Goal: Complete application form

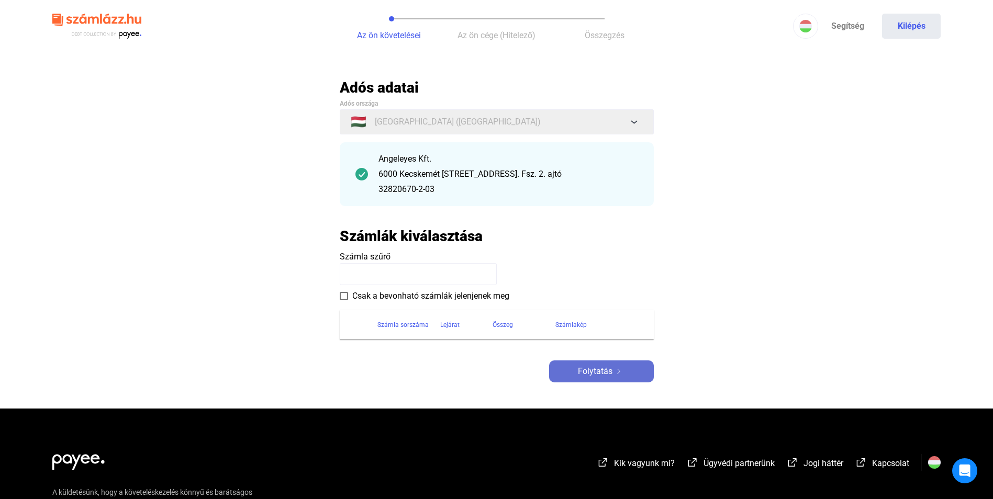
click at [615, 379] on button "Folytatás" at bounding box center [601, 372] width 105 height 22
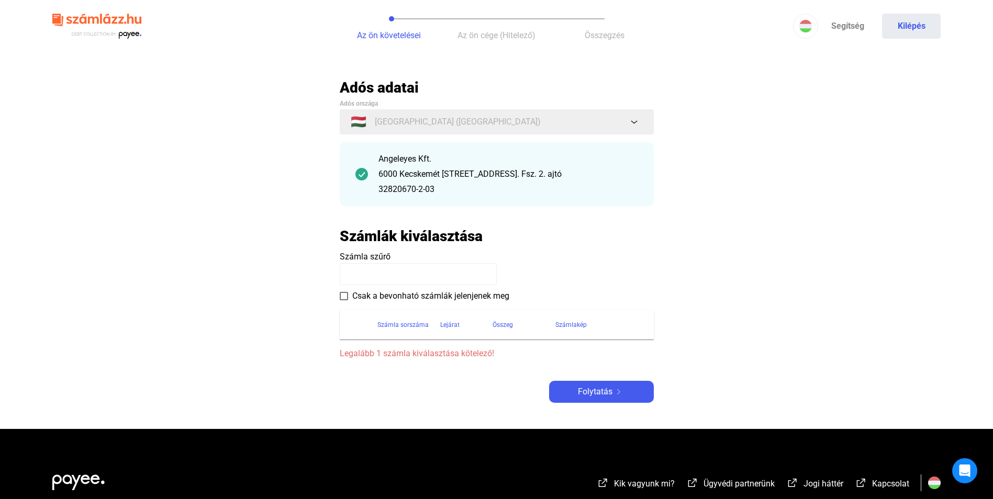
click at [340, 294] on span at bounding box center [344, 296] width 8 height 8
click at [369, 274] on input at bounding box center [418, 274] width 157 height 22
click at [373, 274] on input at bounding box center [418, 274] width 157 height 22
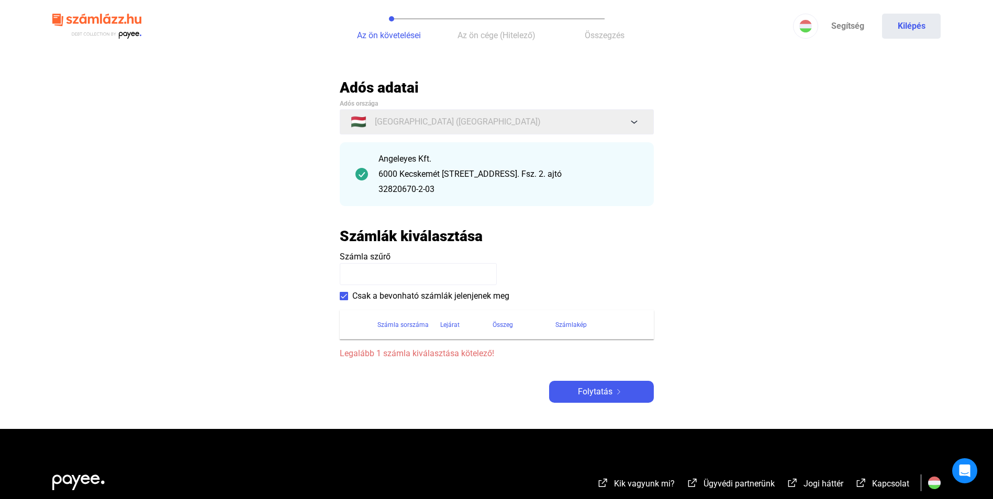
click at [416, 270] on input at bounding box center [418, 274] width 157 height 22
drag, startPoint x: 516, startPoint y: 257, endPoint x: 527, endPoint y: 263, distance: 11.7
click at [517, 260] on payee-form-field "Számla szűrő" at bounding box center [497, 268] width 314 height 35
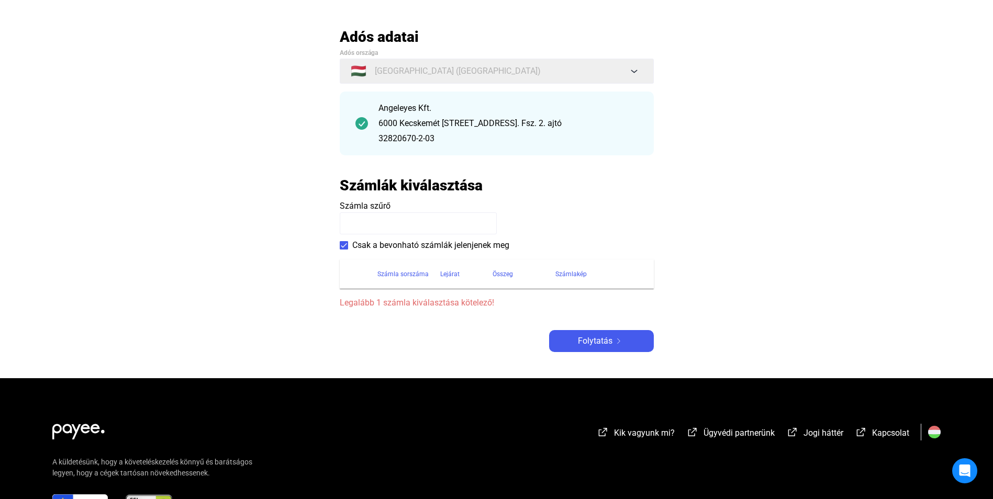
scroll to position [137, 0]
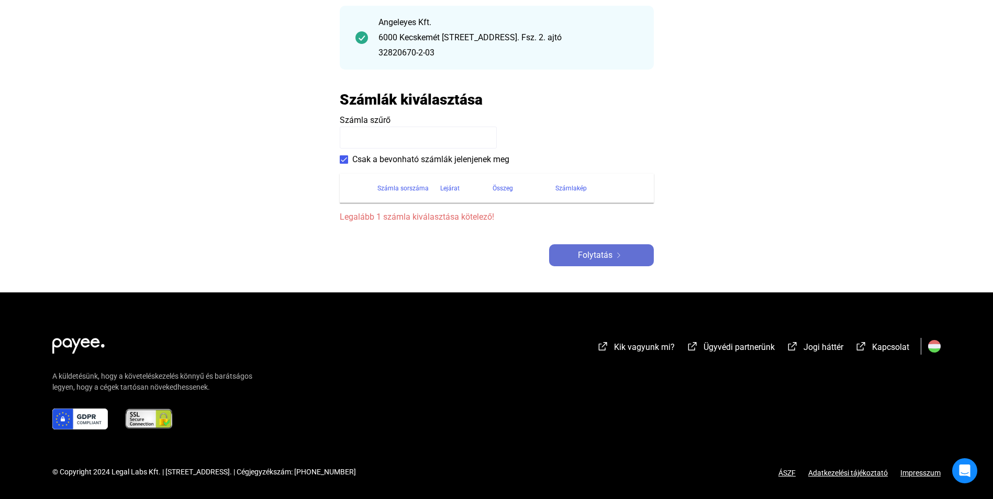
click at [628, 266] on button "Folytatás" at bounding box center [601, 255] width 105 height 22
click at [634, 257] on div "Folytatás" at bounding box center [601, 255] width 98 height 13
click at [635, 255] on div "Folytatás" at bounding box center [601, 255] width 98 height 13
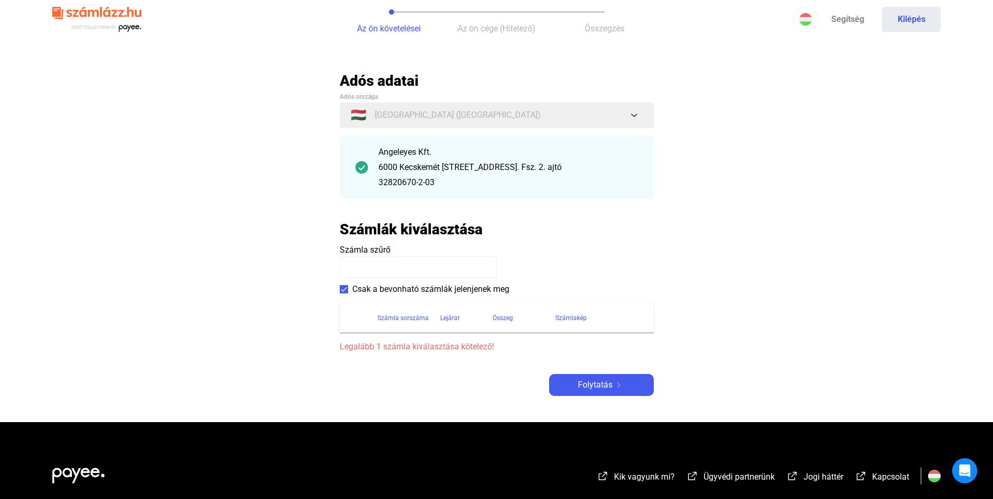
scroll to position [0, 0]
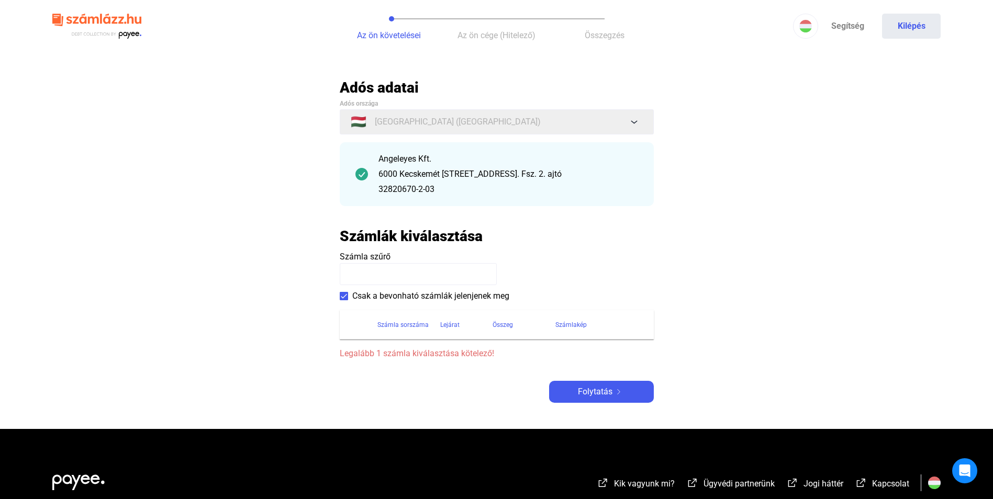
click at [500, 174] on div "6000 Kecskemét [STREET_ADDRESS]. Fsz. 2. ajtó" at bounding box center [508, 174] width 260 height 13
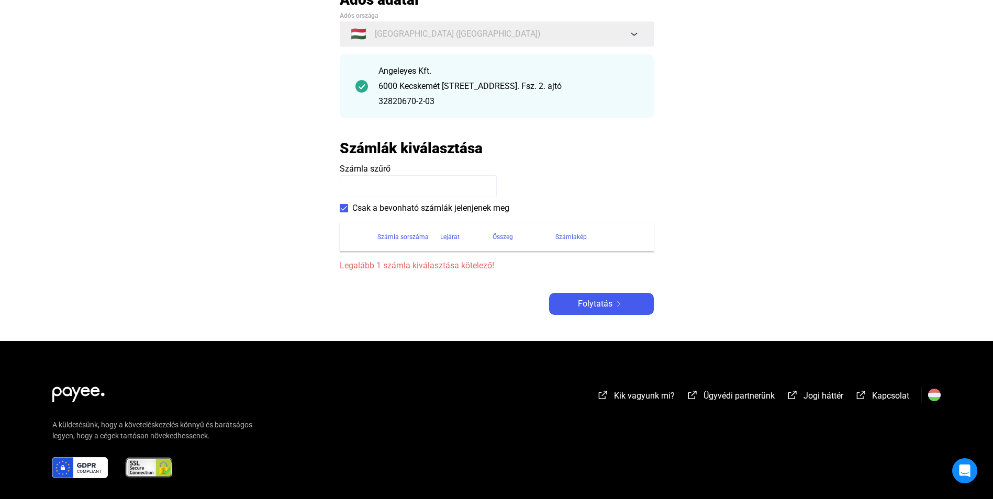
scroll to position [105, 0]
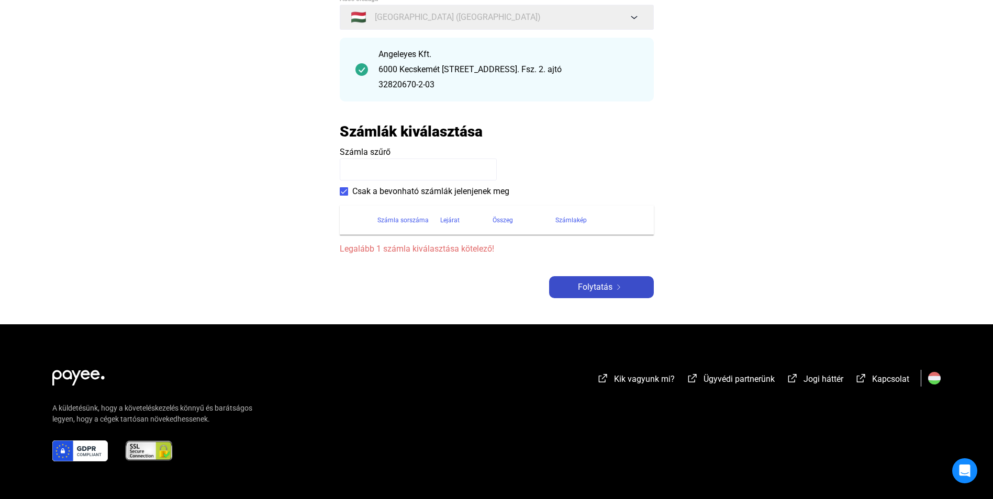
click at [600, 284] on span "Folytatás" at bounding box center [595, 287] width 35 height 13
click at [381, 227] on th "Számla sorszáma" at bounding box center [408, 220] width 63 height 29
click at [385, 221] on div "Számla sorszáma" at bounding box center [402, 220] width 51 height 13
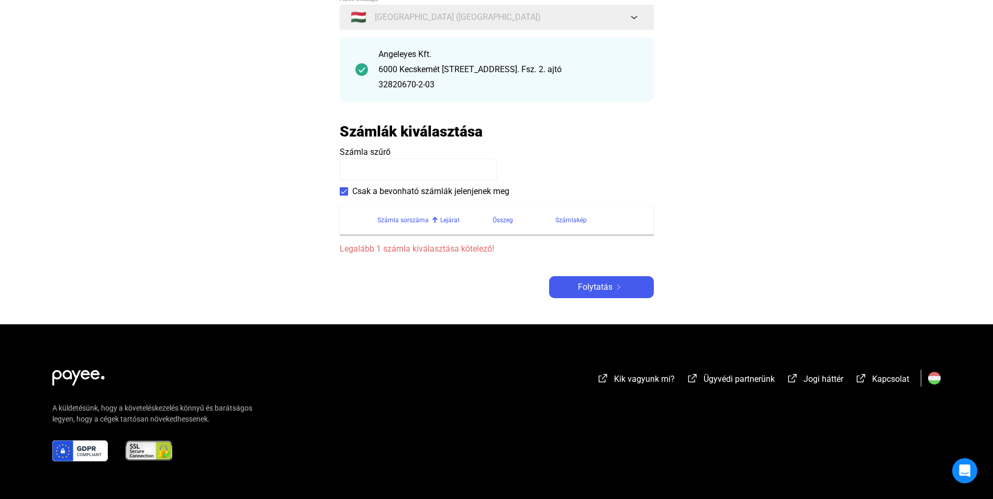
click at [385, 221] on div "Számla sorszáma" at bounding box center [402, 220] width 51 height 13
drag, startPoint x: 385, startPoint y: 221, endPoint x: 458, endPoint y: 222, distance: 73.3
click at [458, 222] on div "Lejárat" at bounding box center [449, 220] width 19 height 13
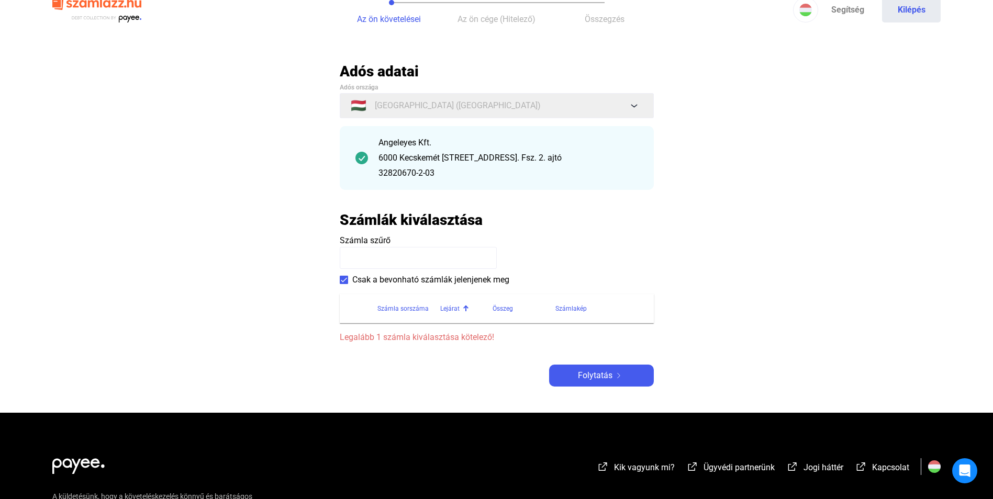
scroll to position [0, 0]
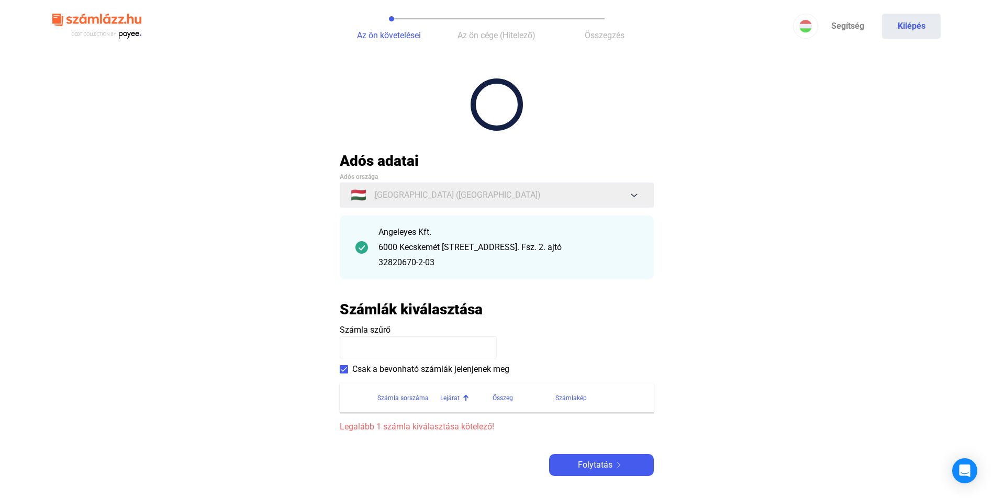
click at [119, 13] on img at bounding box center [96, 26] width 89 height 34
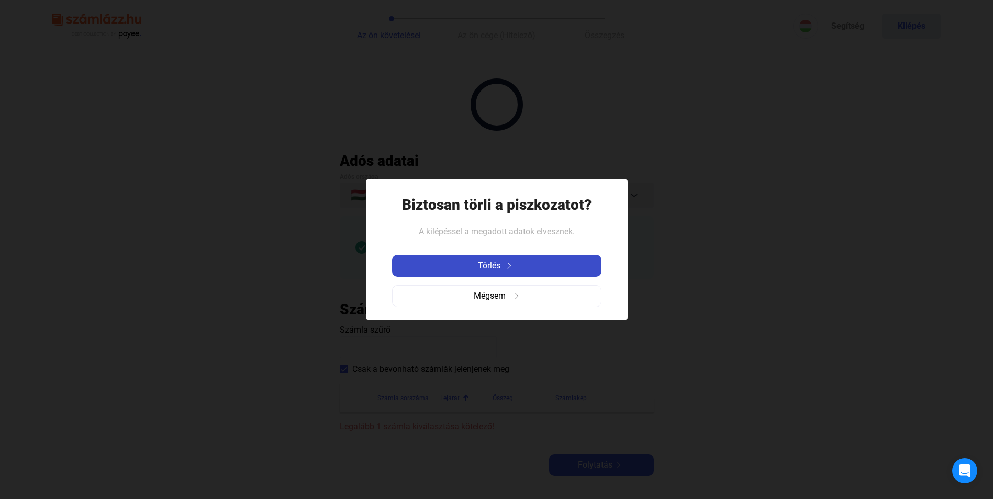
click at [504, 260] on div "Törlés" at bounding box center [496, 266] width 203 height 13
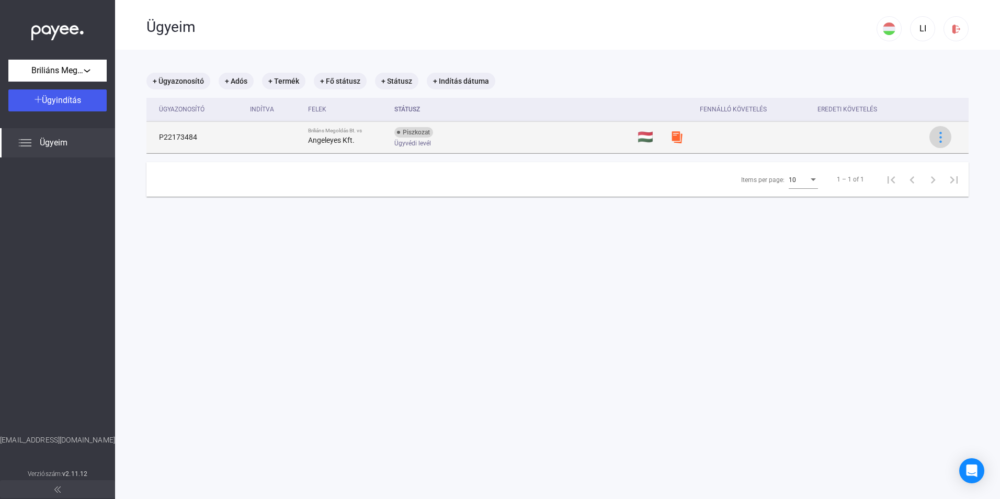
click at [936, 140] on img at bounding box center [941, 137] width 11 height 11
click at [935, 140] on div at bounding box center [500, 249] width 1000 height 499
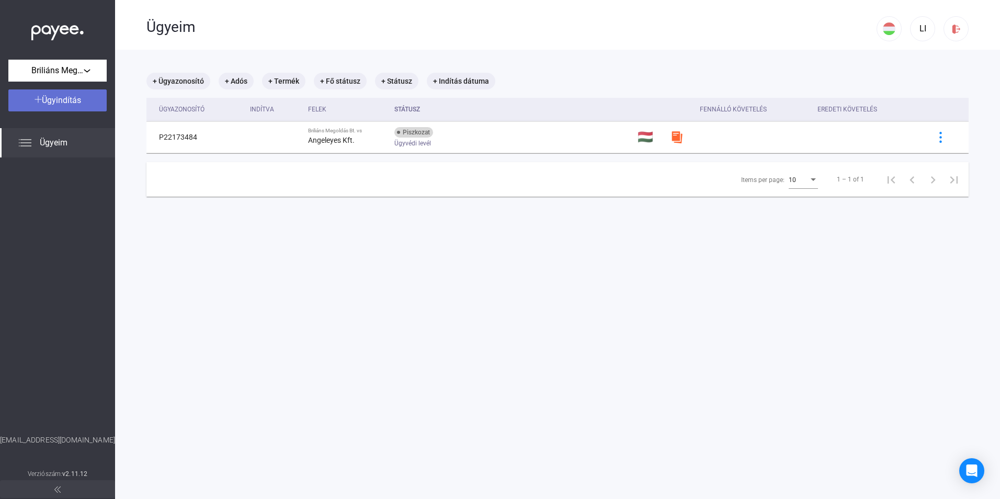
click at [50, 95] on span "Ügyindítás" at bounding box center [61, 100] width 39 height 10
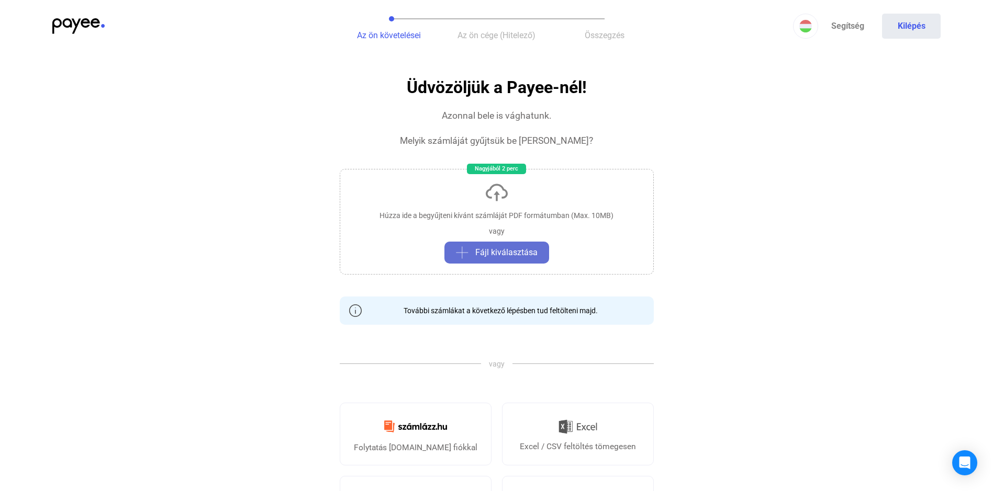
click at [469, 249] on div "Fájl kiválasztása" at bounding box center [496, 252] width 98 height 13
click at [491, 245] on button "Fájl kiválasztása" at bounding box center [496, 253] width 105 height 22
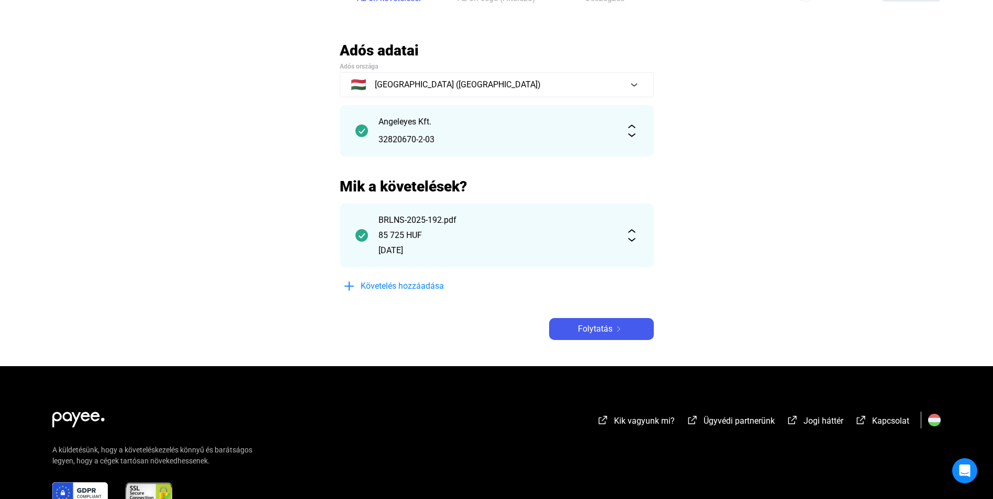
scroll to position [52, 0]
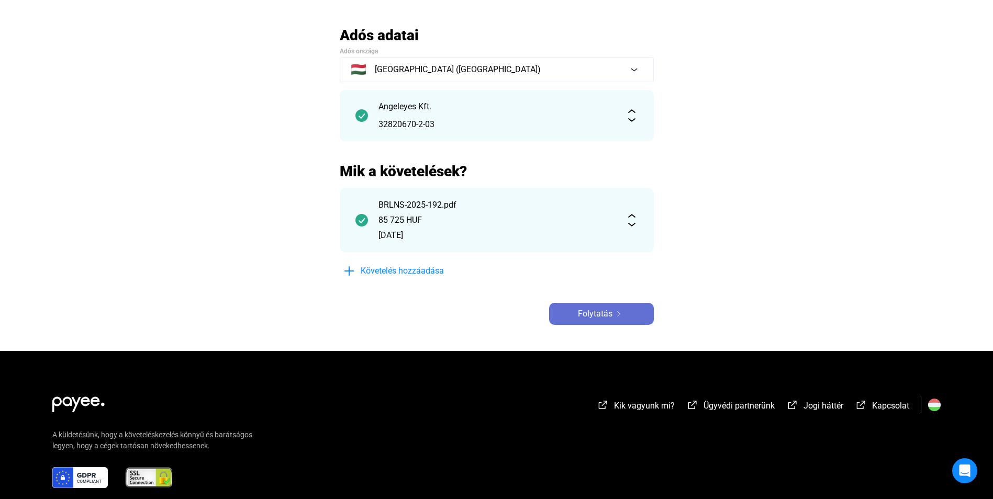
click at [595, 314] on span "Folytatás" at bounding box center [595, 314] width 35 height 13
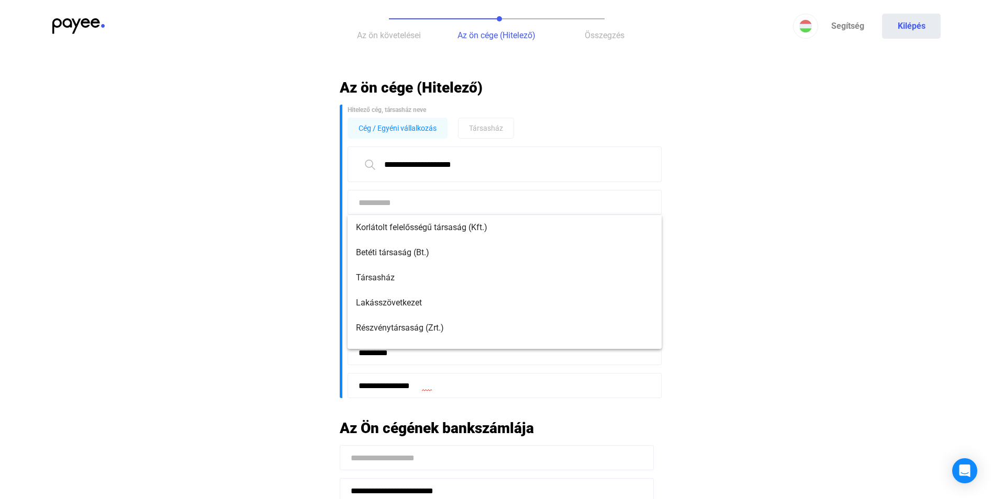
click at [365, 206] on input at bounding box center [504, 202] width 314 height 25
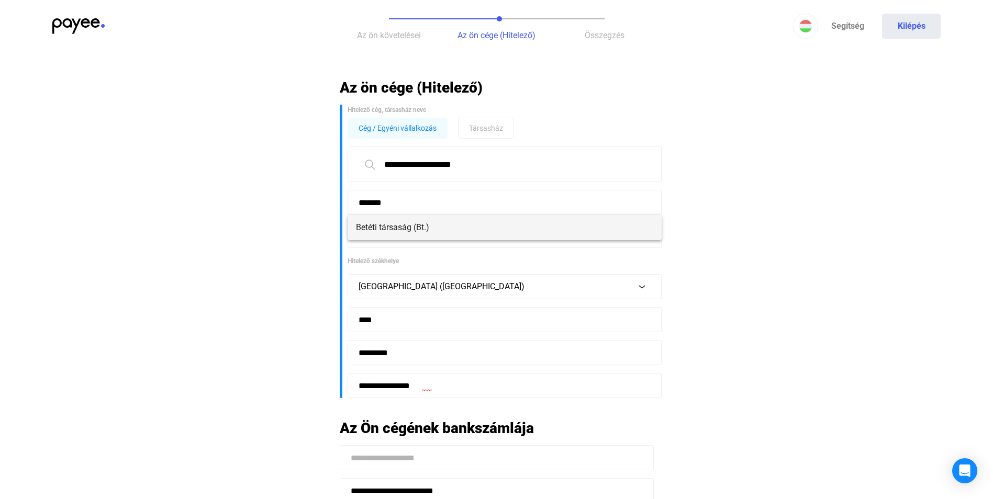
type input "******"
click at [411, 225] on div "Betéti társaság (Bt.)" at bounding box center [504, 227] width 314 height 25
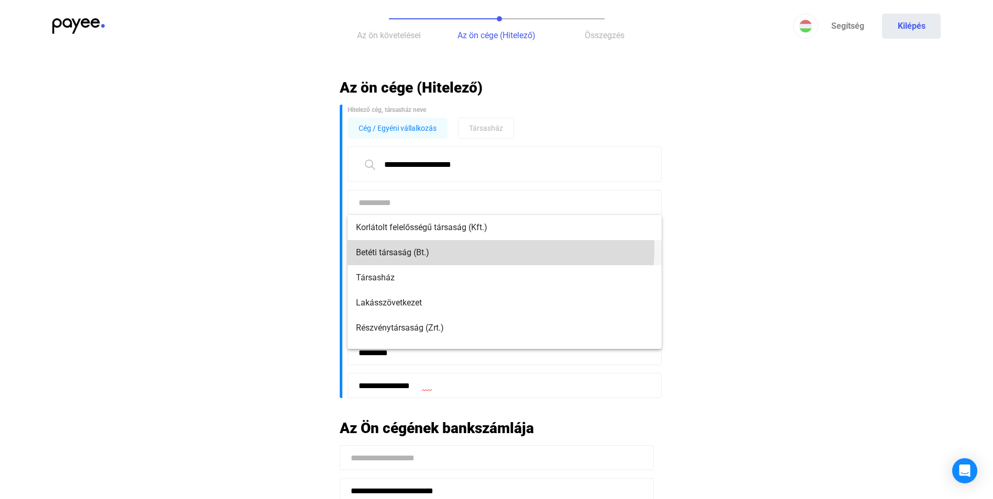
click at [436, 249] on span "Betéti társaság (Bt.)" at bounding box center [504, 252] width 297 height 13
type input "**********"
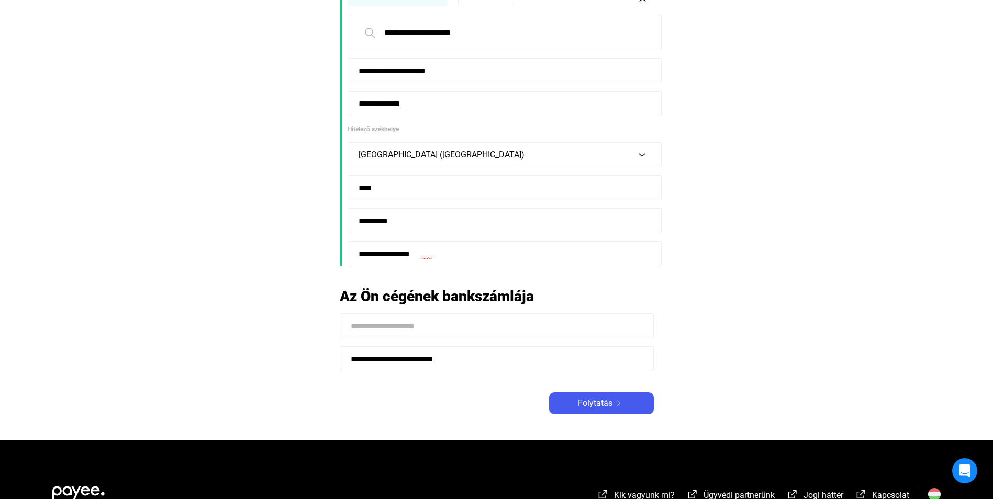
scroll to position [262, 0]
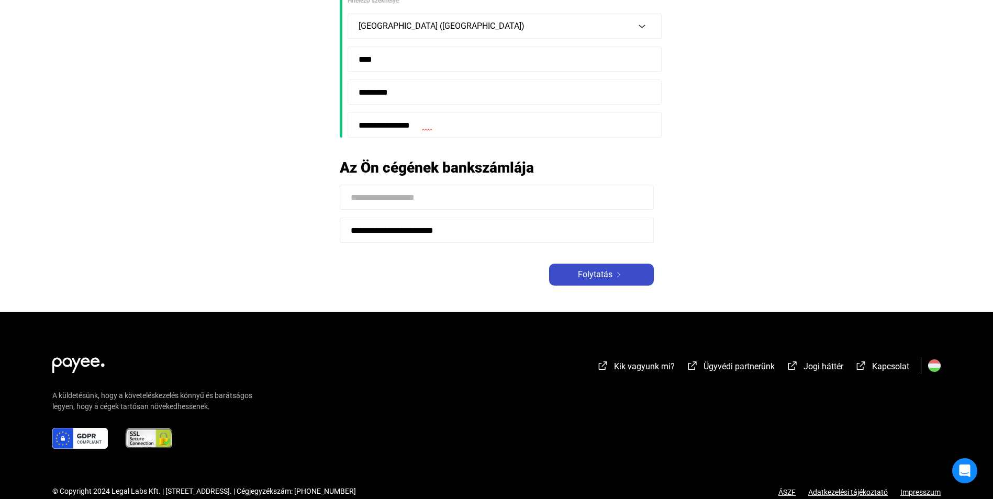
click at [599, 276] on span "Folytatás" at bounding box center [595, 274] width 35 height 13
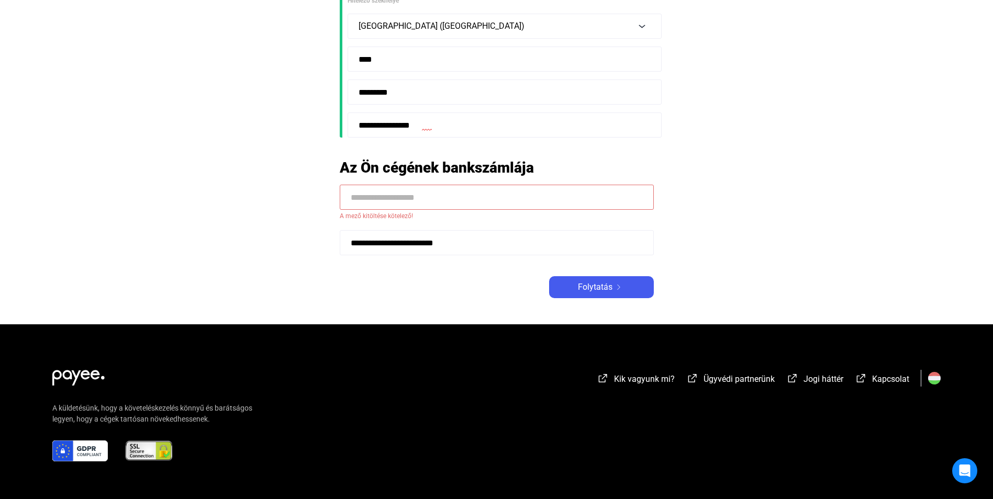
click at [359, 194] on input at bounding box center [497, 197] width 314 height 25
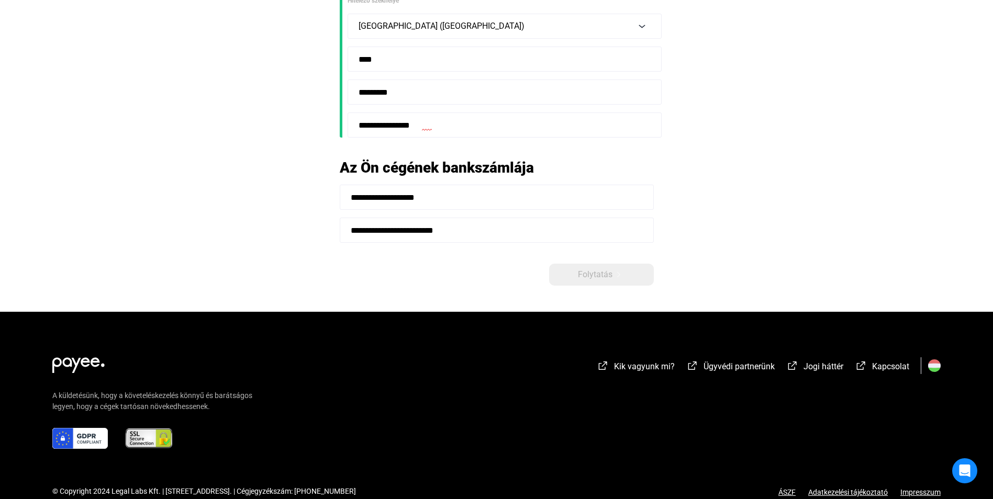
type input "**********"
click at [725, 256] on main "**********" at bounding box center [496, 64] width 993 height 495
click at [610, 275] on span "Folytatás" at bounding box center [595, 274] width 35 height 13
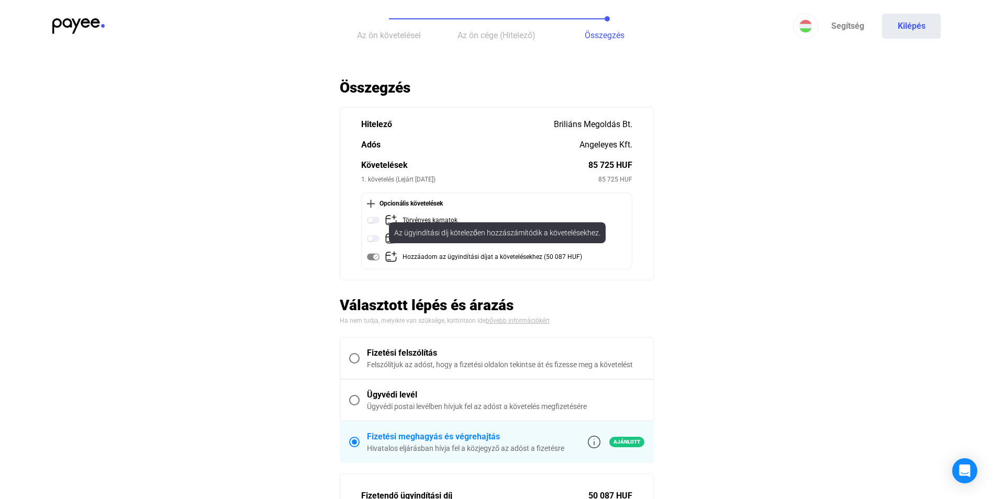
click at [376, 257] on img at bounding box center [373, 257] width 13 height 13
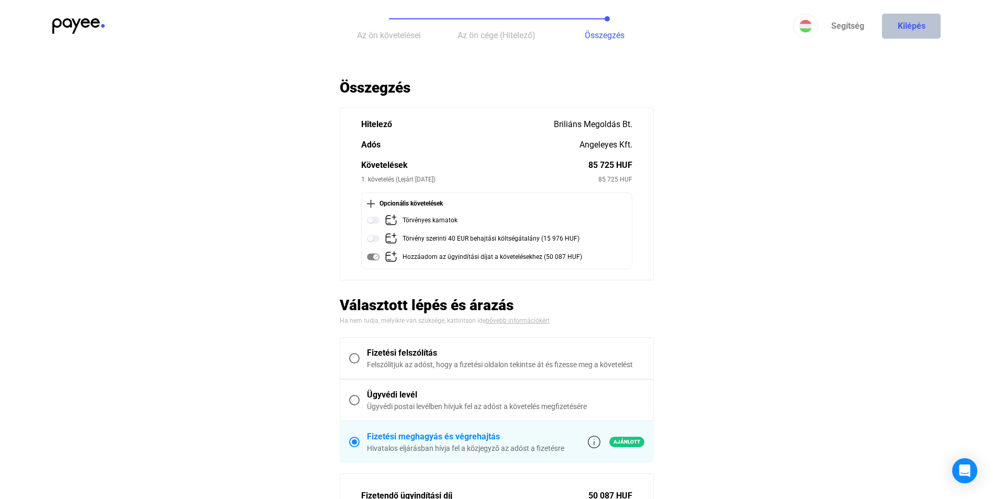
click at [908, 24] on button "Kilépés" at bounding box center [911, 26] width 59 height 25
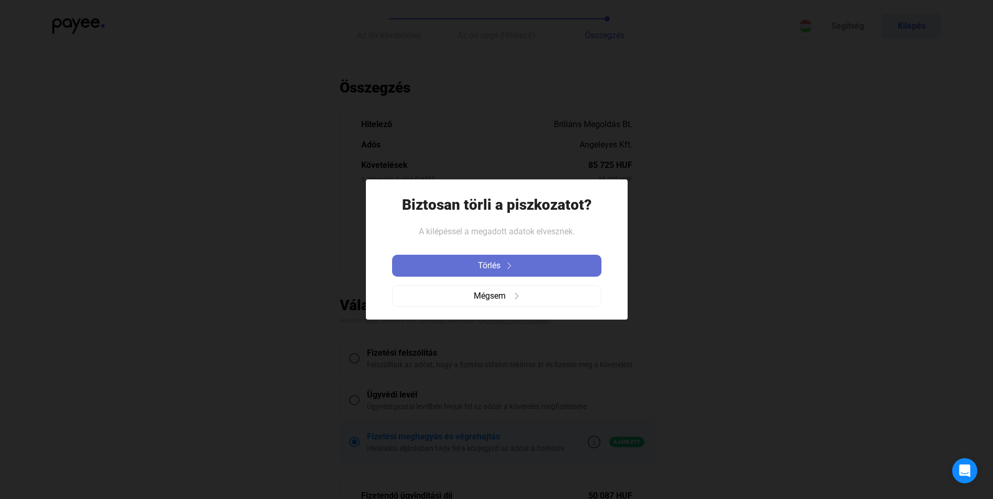
click at [544, 269] on div "Törlés" at bounding box center [496, 266] width 203 height 13
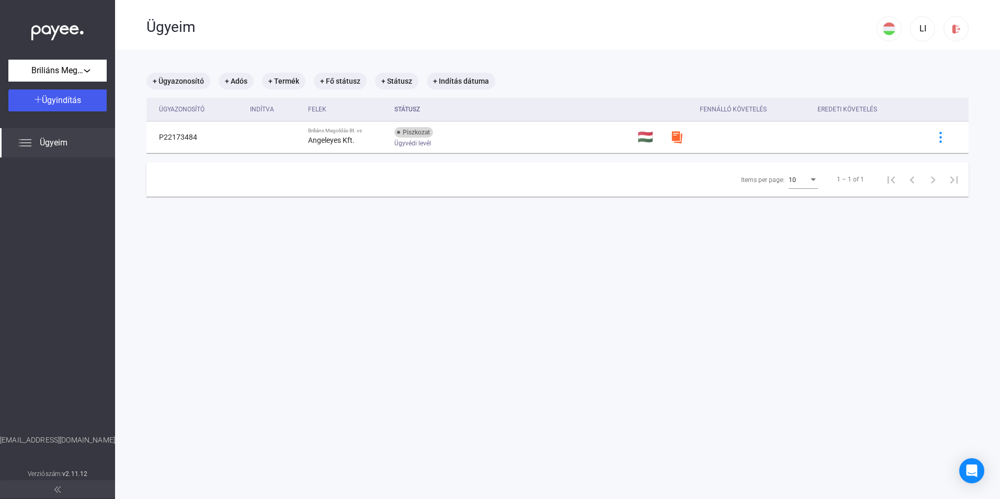
click at [30, 138] on img at bounding box center [25, 143] width 13 height 13
click at [52, 139] on span "Ügyeim" at bounding box center [54, 143] width 28 height 13
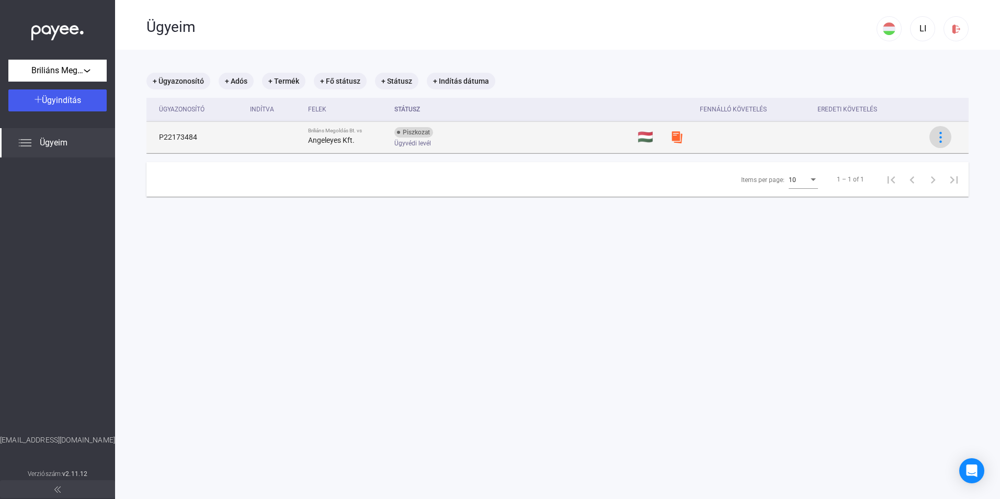
click at [936, 139] on img at bounding box center [941, 137] width 11 height 11
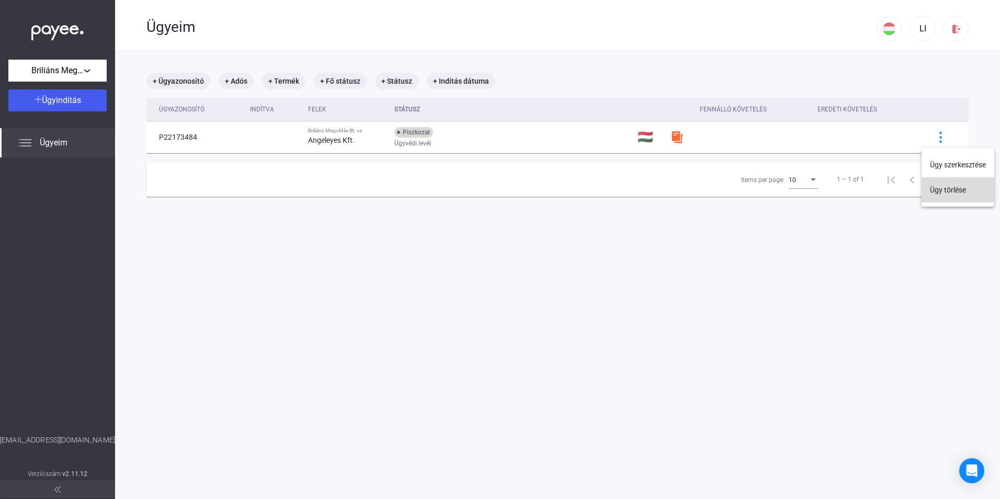
click at [950, 190] on button "Ügy törlése" at bounding box center [958, 189] width 73 height 25
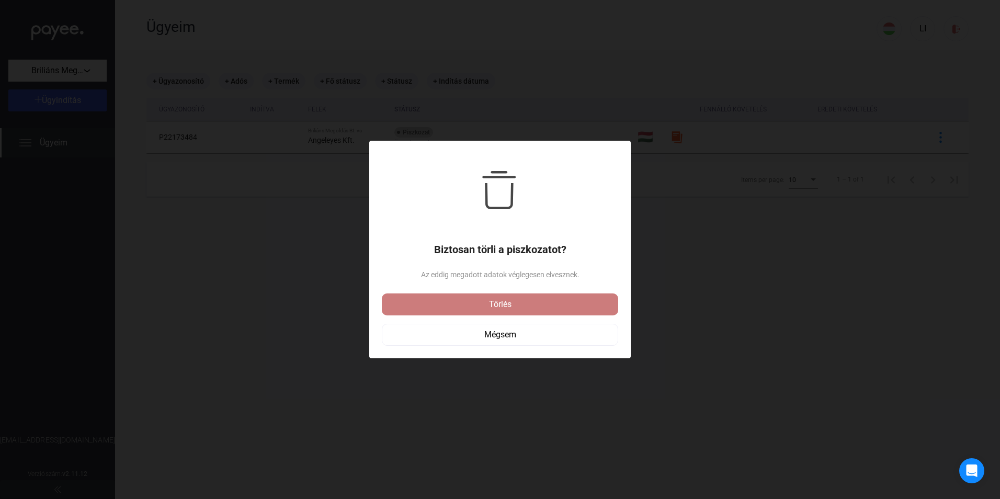
click at [533, 302] on div "Törlés" at bounding box center [500, 304] width 230 height 13
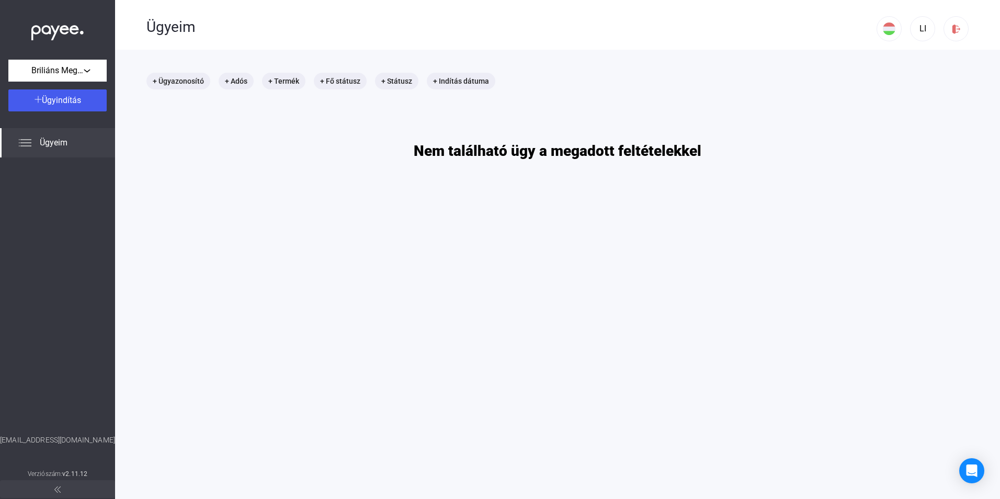
click at [575, 299] on main "+ Ügyazonosító + Adós + Termék + Fő státusz + Státusz + Indítás dátuma Nem talá…" at bounding box center [557, 299] width 885 height 499
click at [52, 76] on span "Briliáns Megoldás Bt." at bounding box center [57, 70] width 52 height 13
